Goal: Transaction & Acquisition: Obtain resource

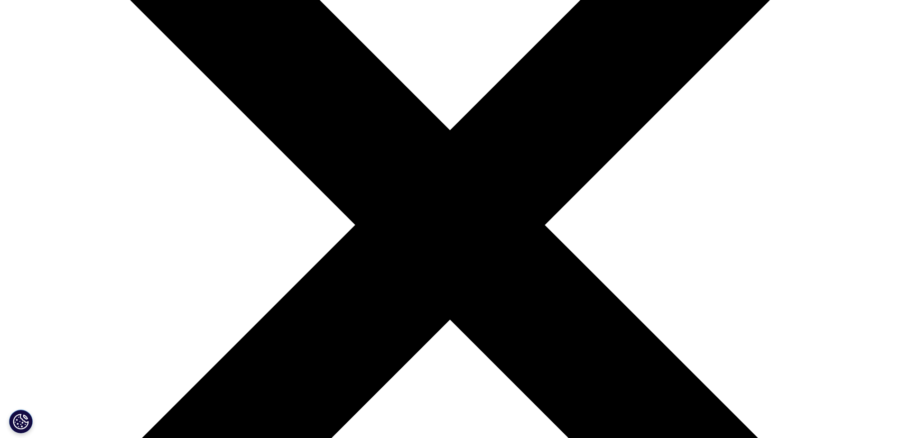
scroll to position [237, 0]
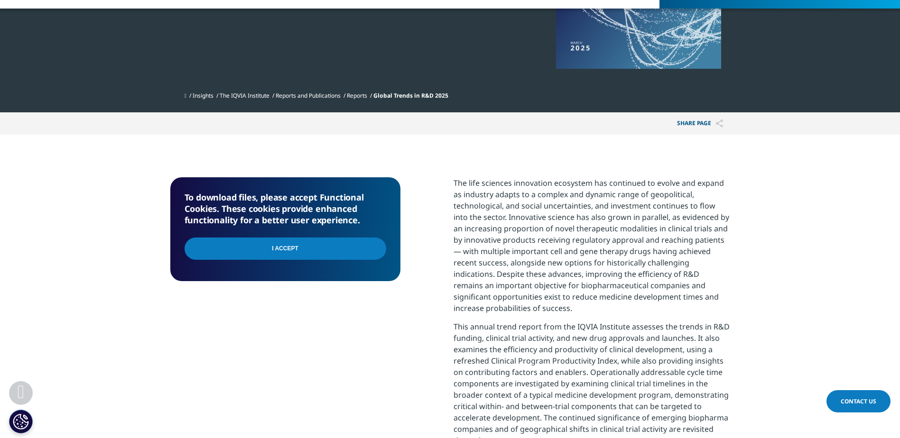
click at [327, 251] on input "I Accept" at bounding box center [286, 249] width 202 height 22
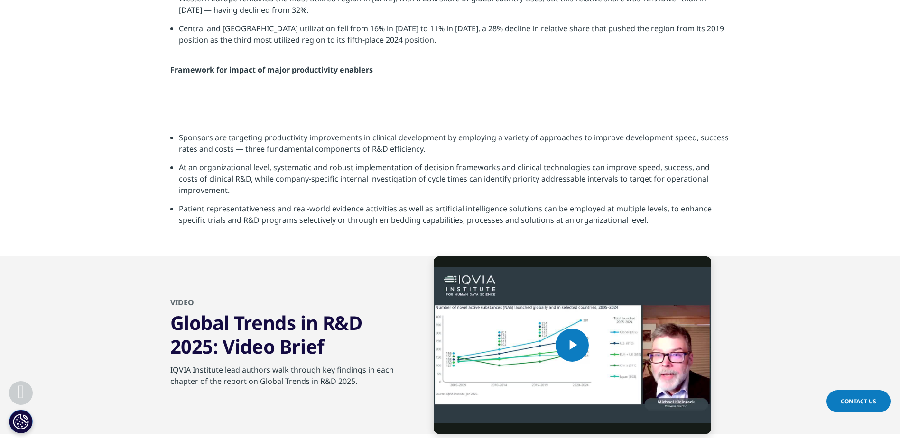
scroll to position [2467, 0]
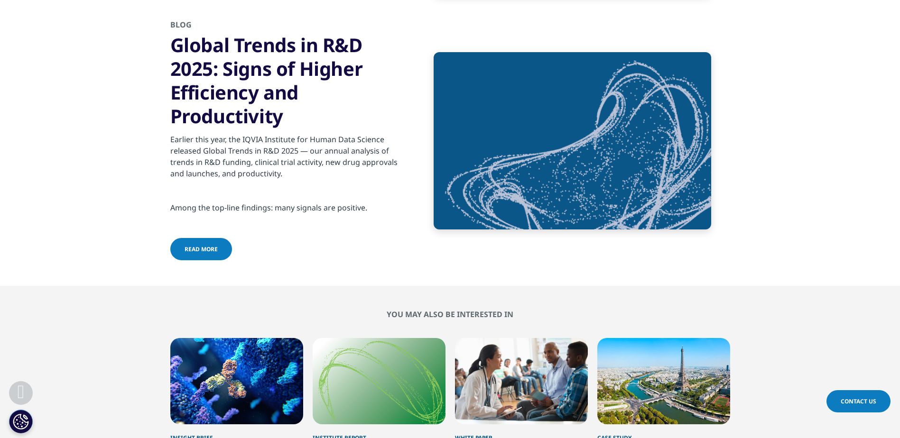
scroll to position [3688, 0]
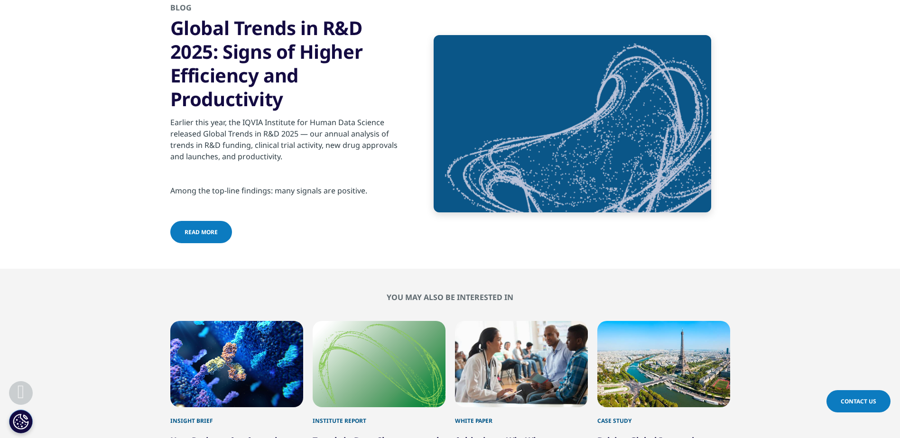
click at [207, 234] on span "read more" at bounding box center [201, 232] width 33 height 8
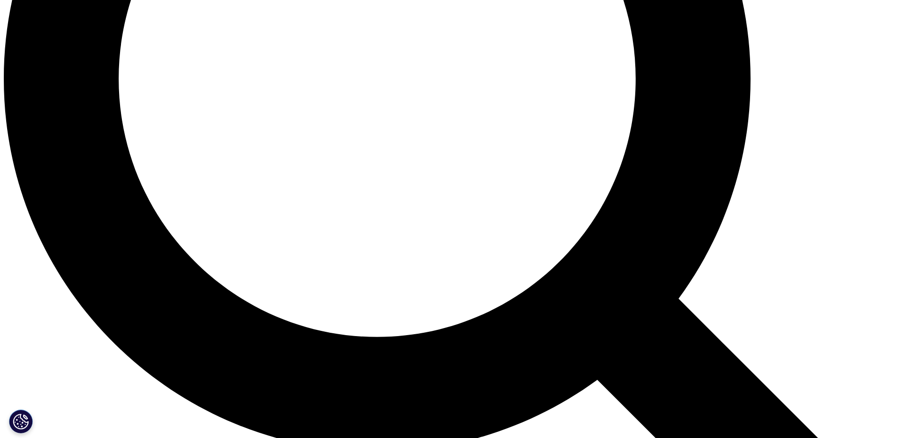
scroll to position [1186, 0]
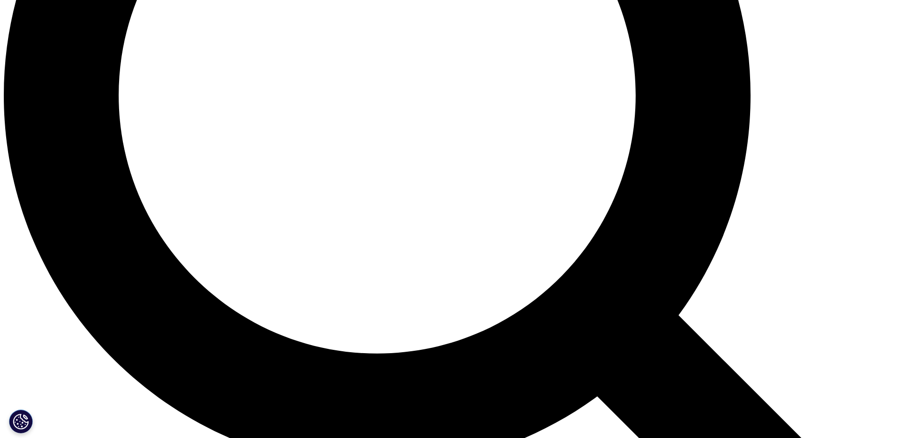
drag, startPoint x: 204, startPoint y: 300, endPoint x: 210, endPoint y: 295, distance: 7.8
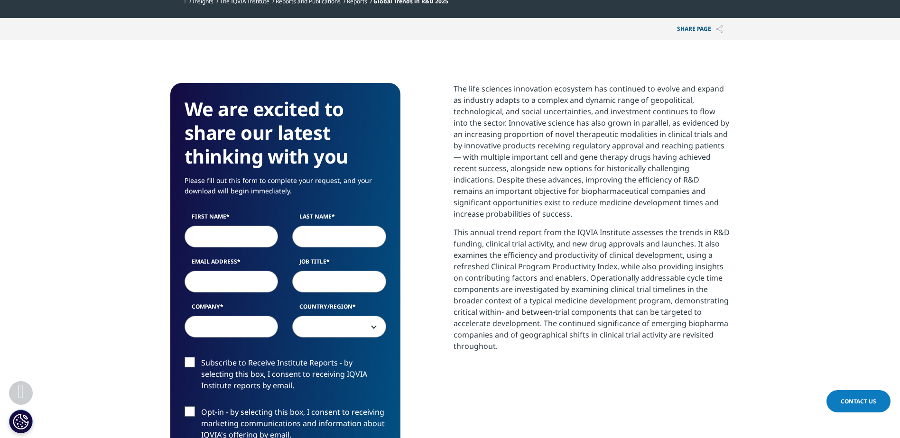
scroll to position [332, 0]
click at [230, 241] on input "First Name" at bounding box center [232, 236] width 94 height 22
type input "andrew"
click at [315, 239] on input "Last Name" at bounding box center [339, 236] width 94 height 22
click at [305, 235] on input "whhite" at bounding box center [339, 236] width 94 height 22
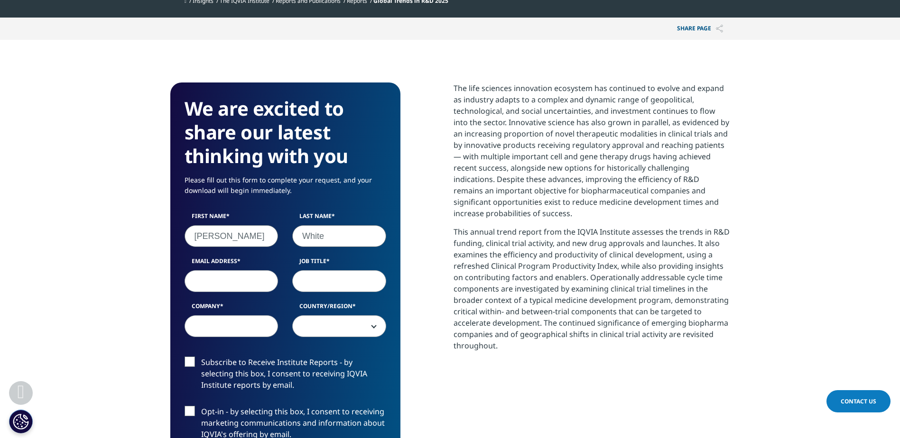
type input "White"
drag, startPoint x: 192, startPoint y: 237, endPoint x: 197, endPoint y: 236, distance: 5.7
click at [197, 236] on input "andrew" at bounding box center [232, 236] width 94 height 22
type input "Andrew"
click at [202, 280] on input "Email Address" at bounding box center [232, 281] width 94 height 22
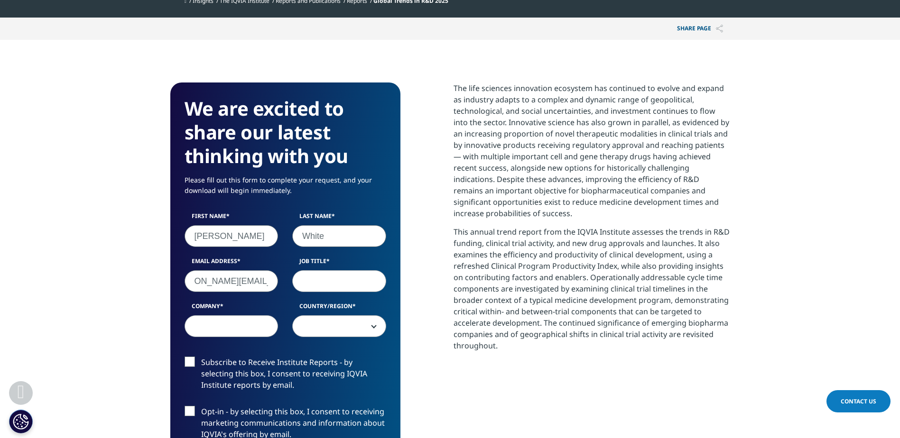
scroll to position [0, 33]
type input "andrew.white@novartis.com"
click at [343, 278] on input "Job Title" at bounding box center [339, 281] width 94 height 22
type input "Director"
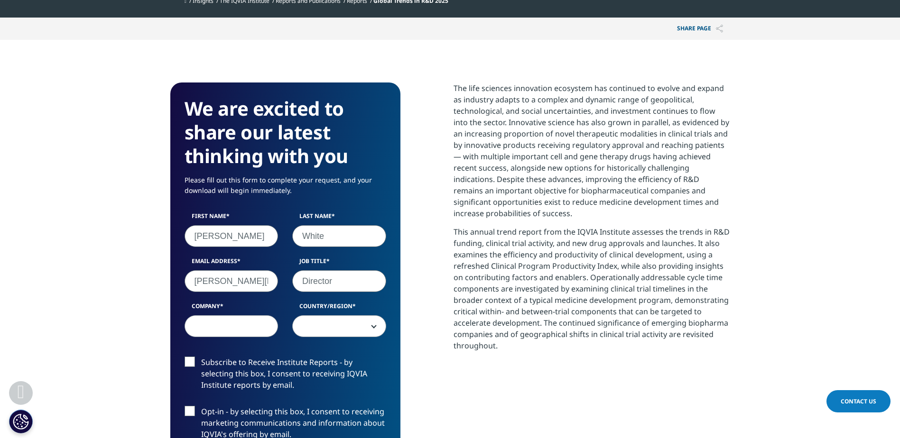
click at [263, 321] on input "Company" at bounding box center [232, 326] width 94 height 22
type input "Novartis"
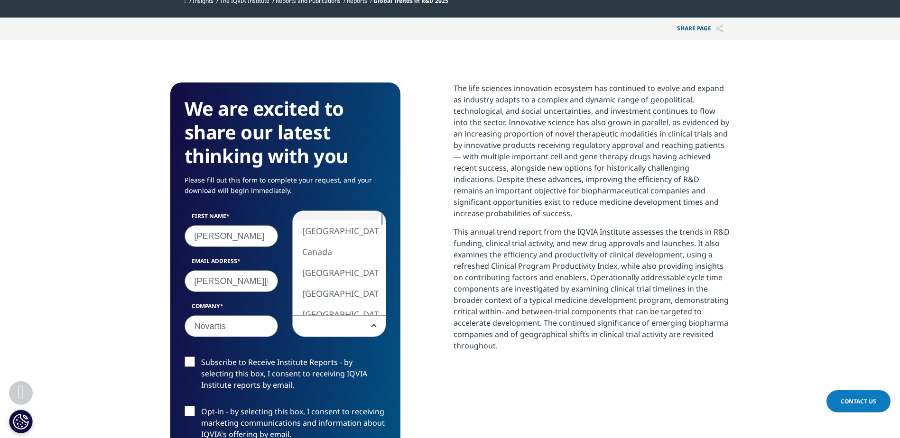
click at [322, 321] on span at bounding box center [339, 327] width 93 height 22
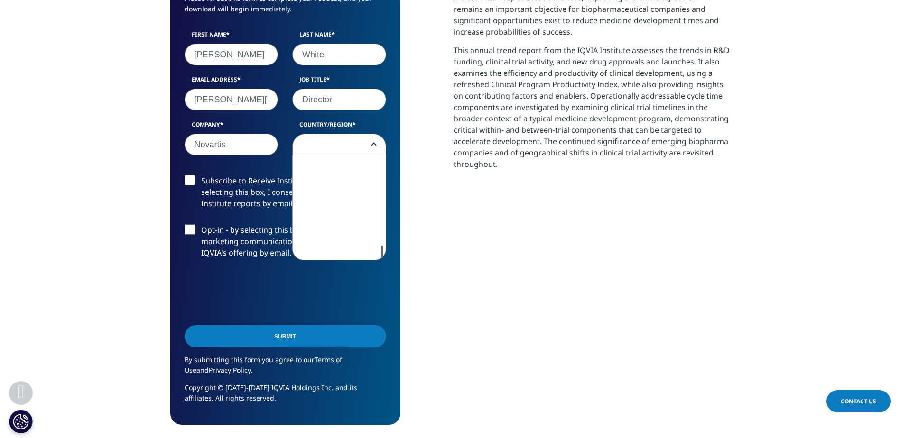
scroll to position [617, 0]
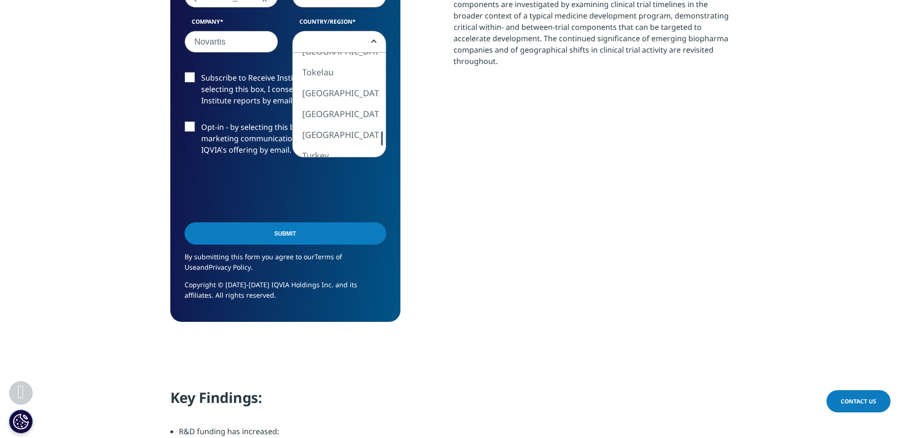
select select "Switzerland"
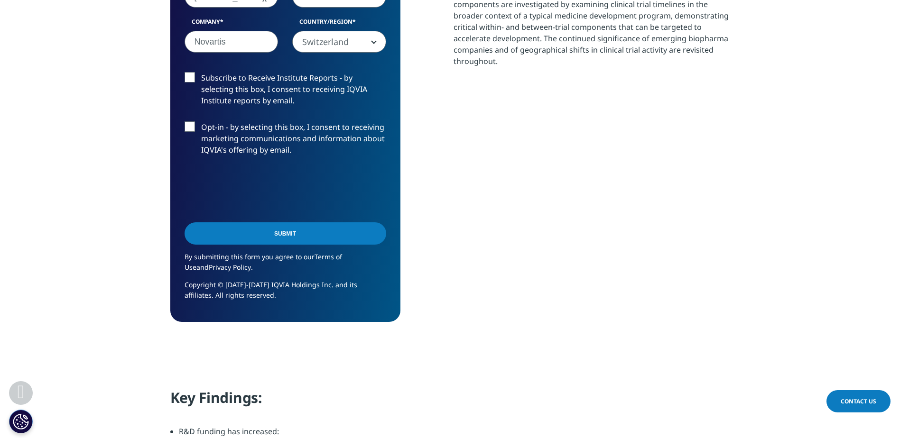
click at [294, 237] on input "Submit" at bounding box center [286, 234] width 202 height 22
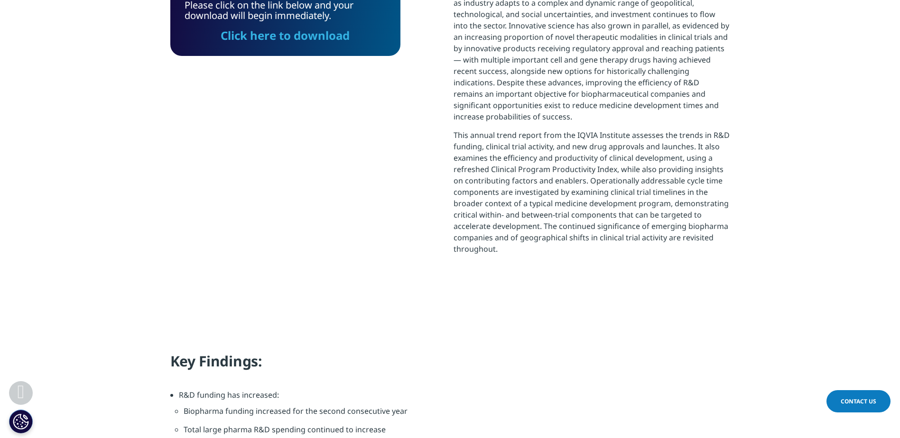
scroll to position [381, 0]
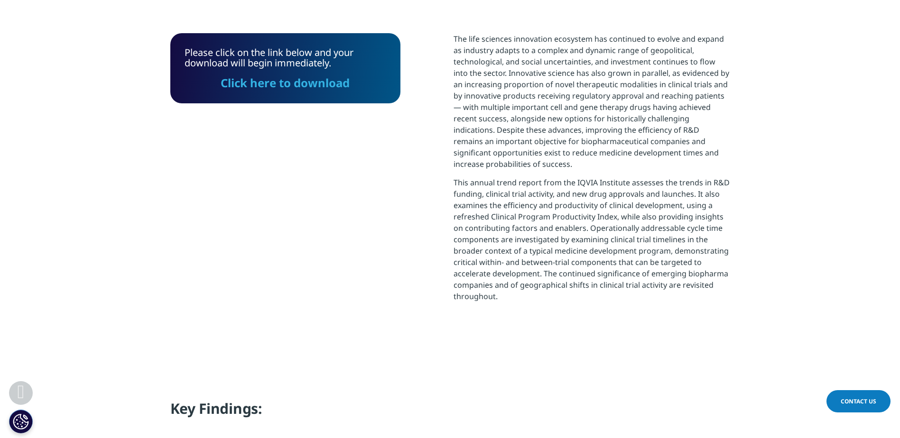
click at [271, 85] on link "Click here to download" at bounding box center [285, 83] width 129 height 16
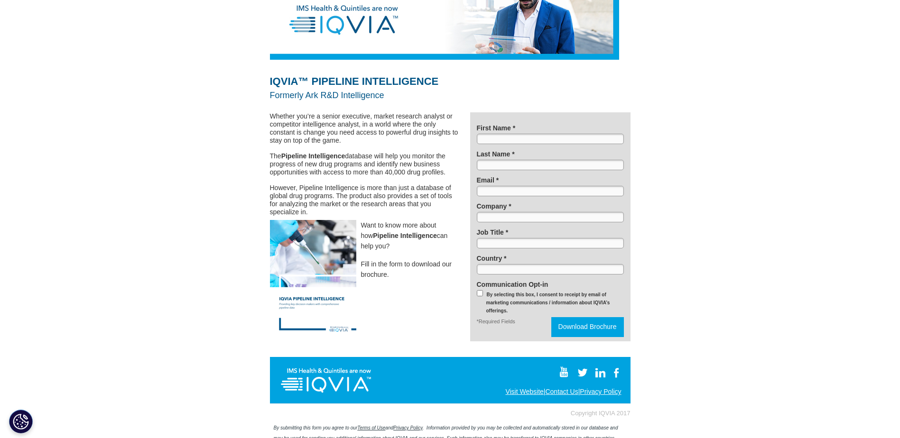
scroll to position [22, 0]
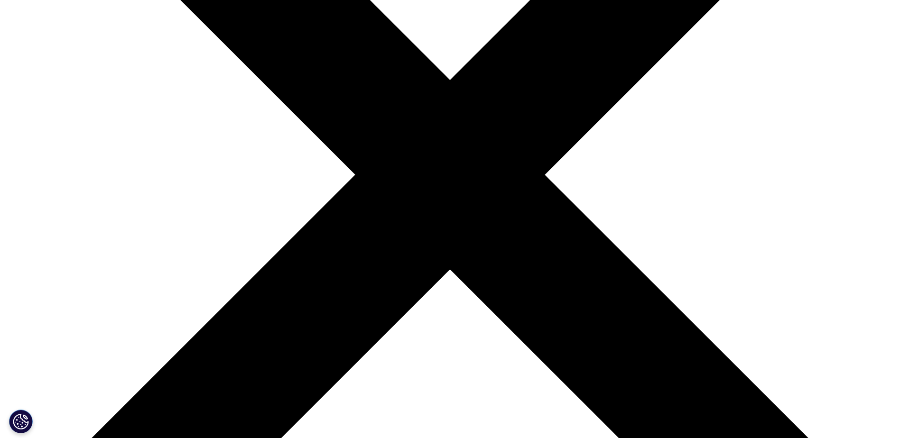
scroll to position [285, 0]
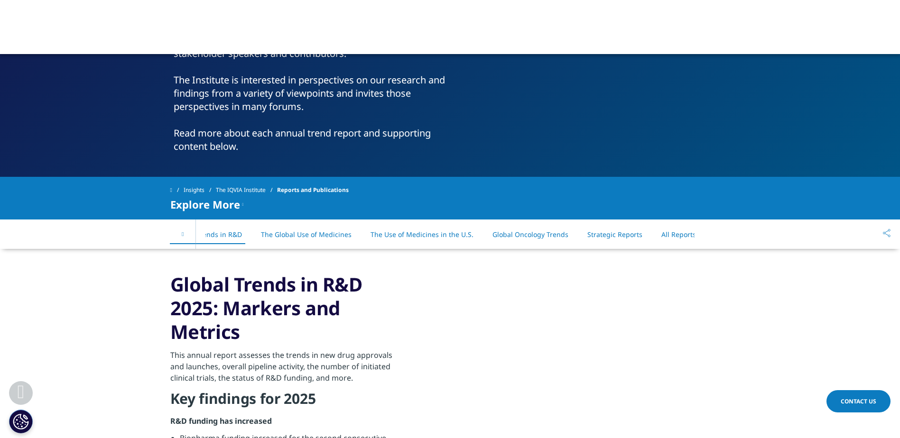
click at [716, 232] on div "On This Page Global Trends in R&D The Global Use of Medicines The Use of Medici…" at bounding box center [450, 234] width 560 height 29
click at [664, 237] on link "All Reports" at bounding box center [678, 234] width 35 height 9
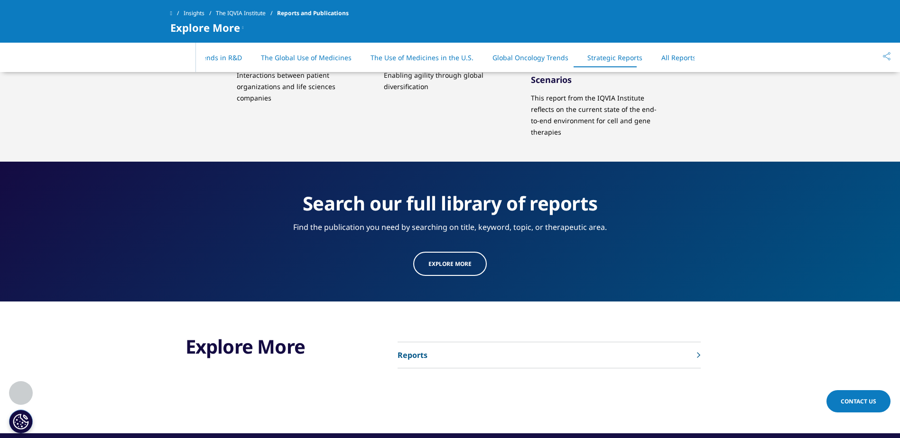
scroll to position [4829, 0]
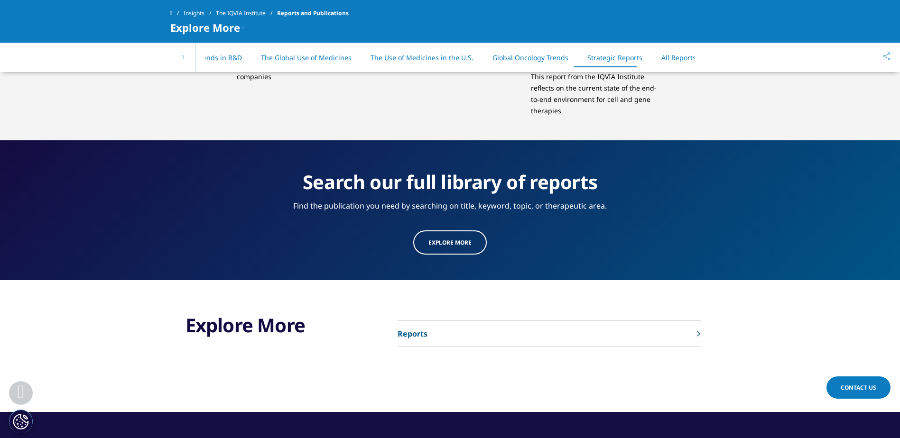
click at [461, 231] on link "Explore more" at bounding box center [450, 243] width 74 height 24
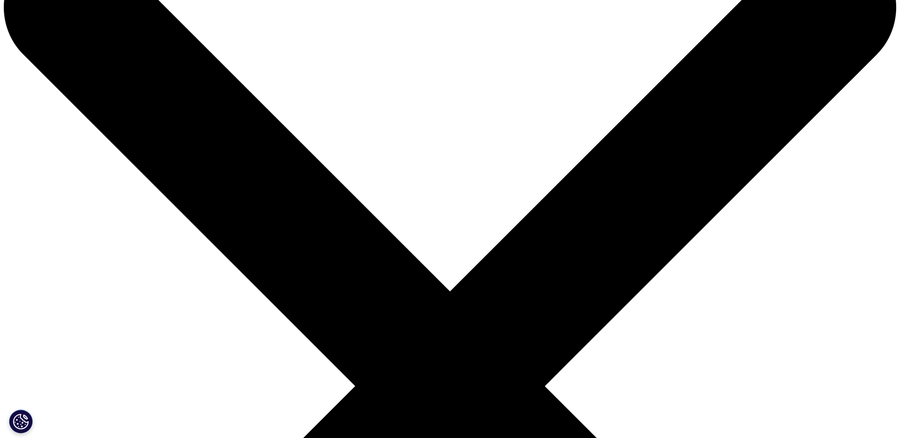
scroll to position [237, 0]
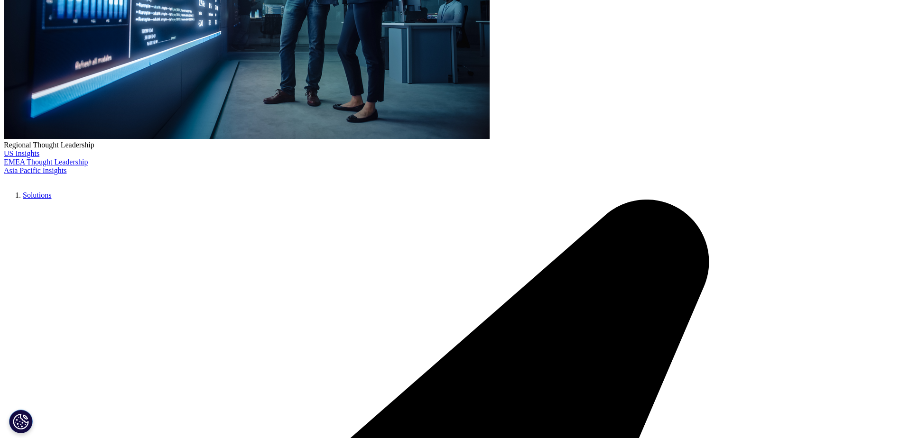
scroll to position [285, 0]
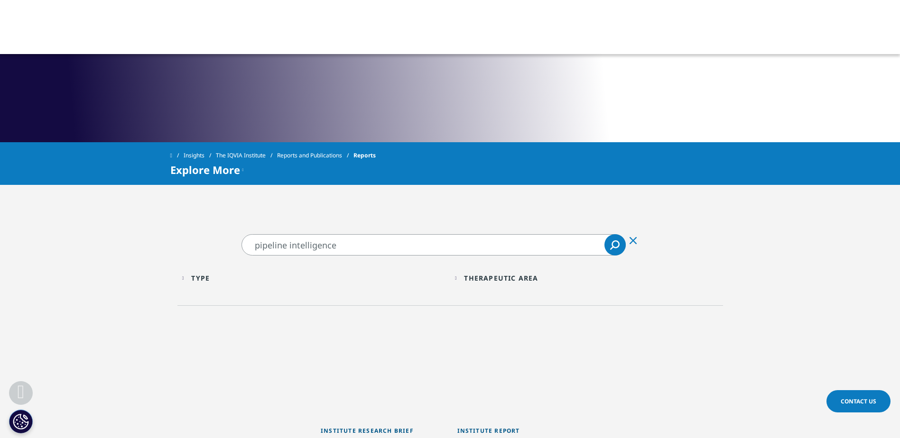
drag, startPoint x: 356, startPoint y: 243, endPoint x: 192, endPoint y: 218, distance: 166.1
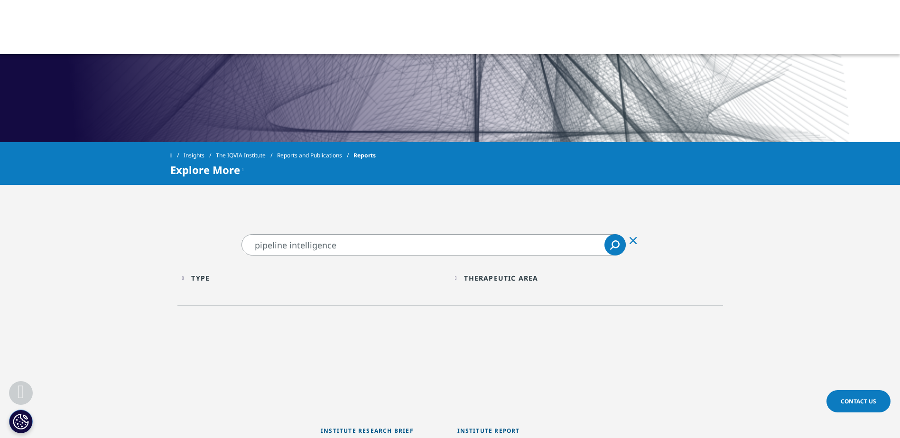
click at [191, 218] on div "pipeline intelligence pipeline intelligence Clear Search Loading Type Loading C…" at bounding box center [450, 365] width 900 height 360
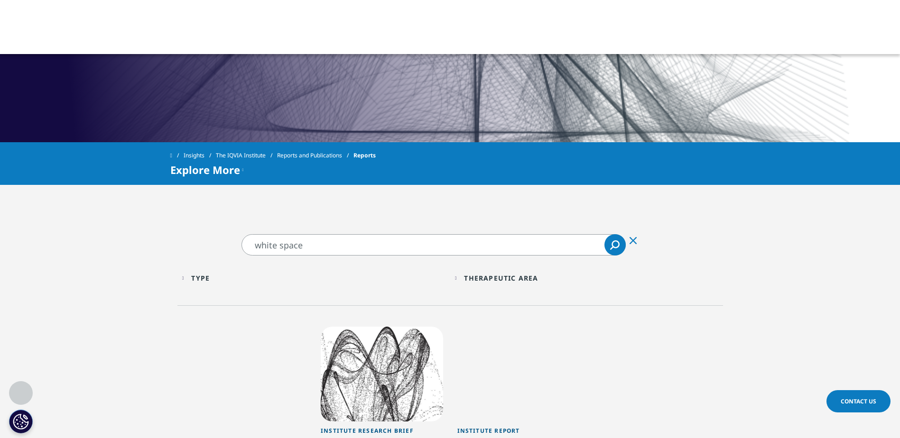
type input "white space"
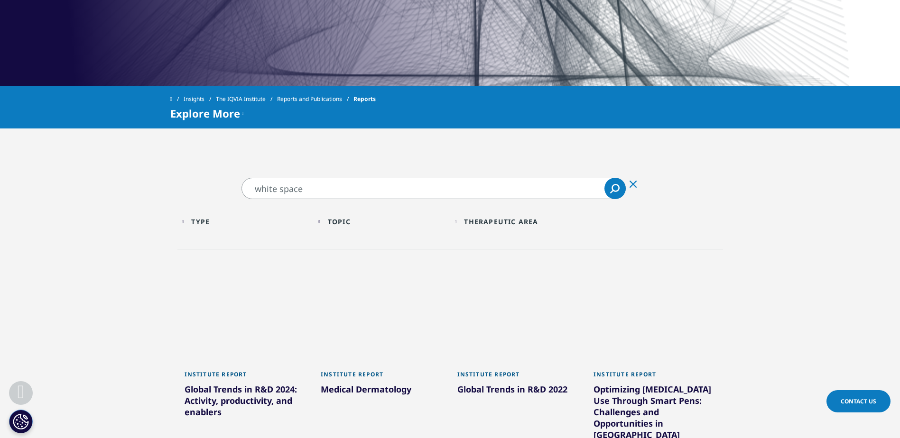
scroll to position [474, 0]
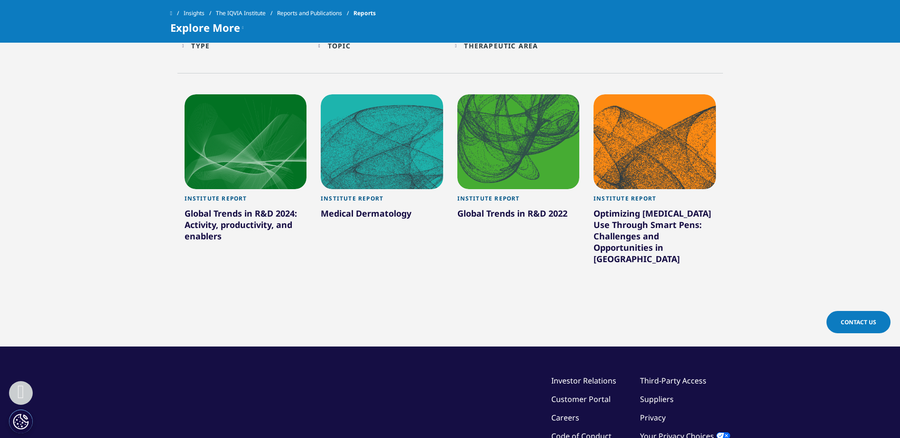
click at [229, 214] on div "Global Trends in R&D 2024: Activity, productivity, and enablers" at bounding box center [246, 227] width 122 height 38
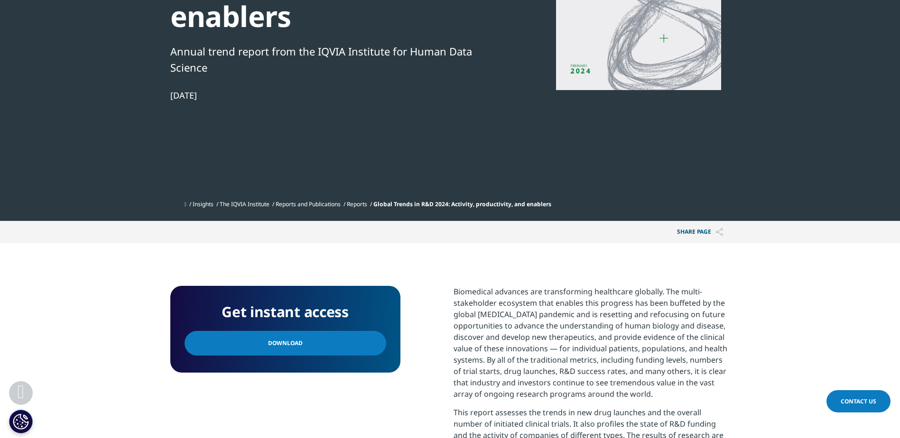
scroll to position [190, 0]
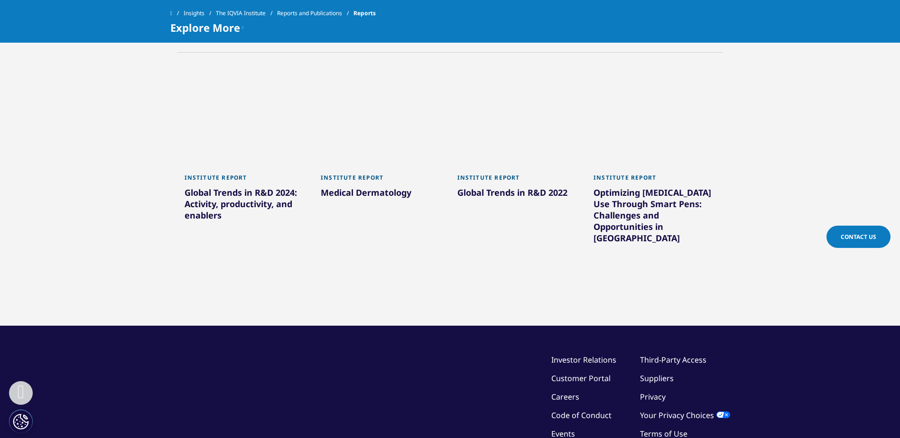
scroll to position [426, 0]
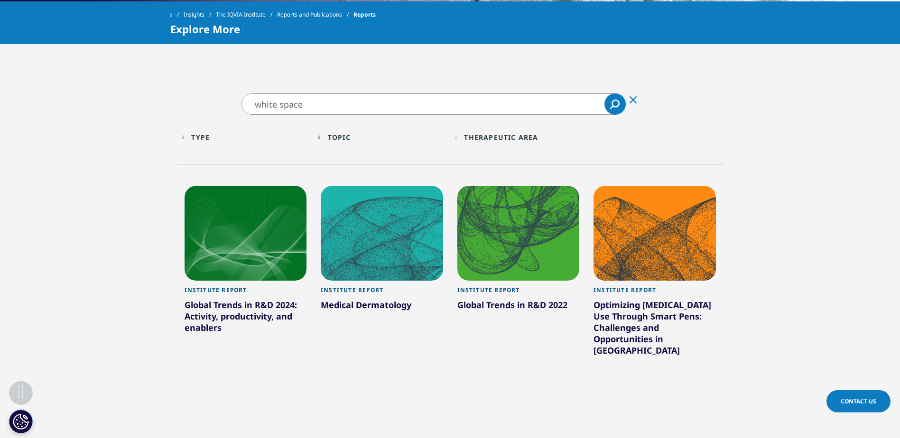
click at [506, 239] on div at bounding box center [518, 233] width 122 height 95
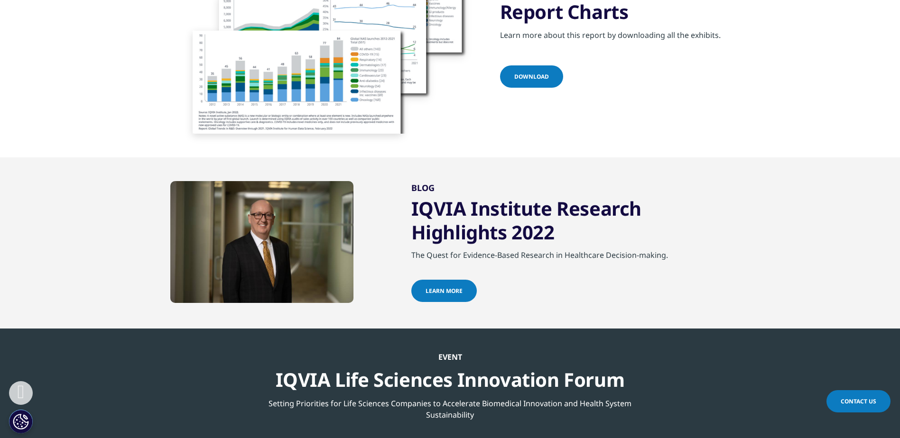
scroll to position [3890, 0]
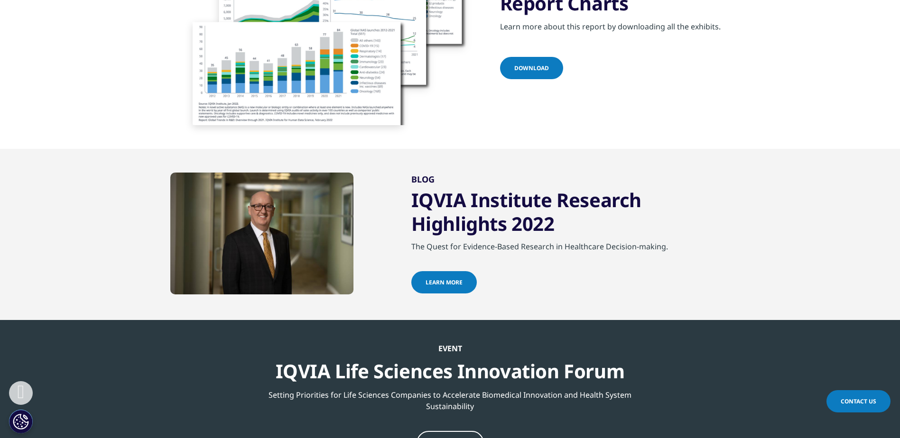
click at [522, 64] on span "Download" at bounding box center [531, 68] width 35 height 8
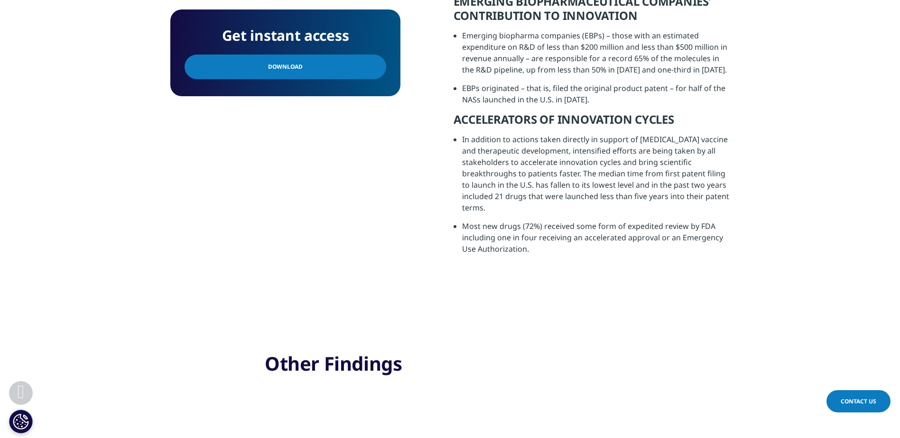
scroll to position [1044, 0]
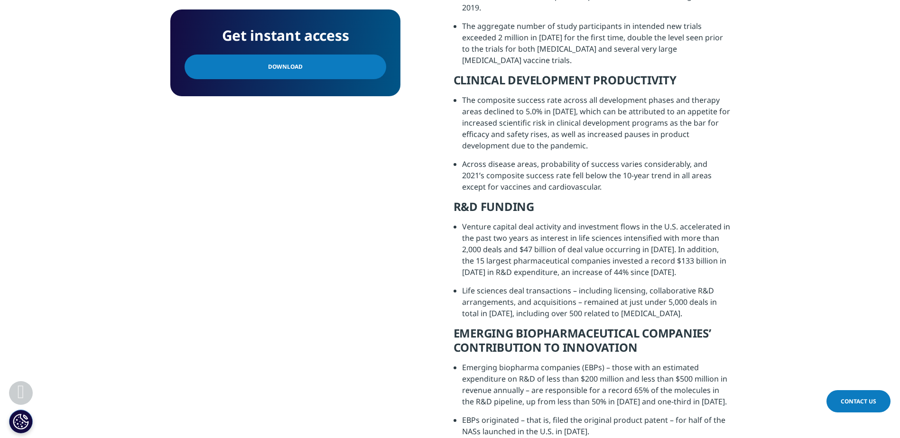
click at [269, 73] on link "Download" at bounding box center [286, 67] width 202 height 25
